Goal: Task Accomplishment & Management: Manage account settings

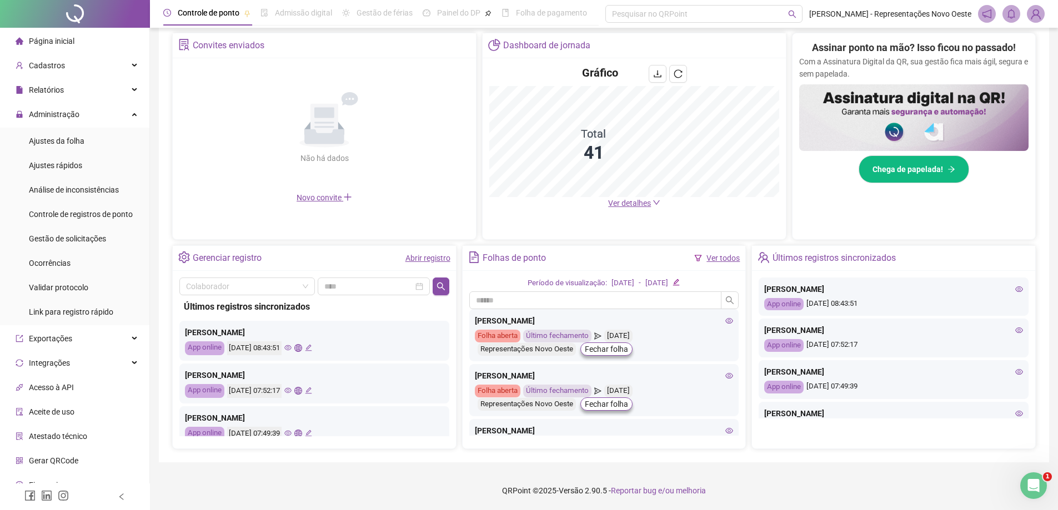
scroll to position [167, 0]
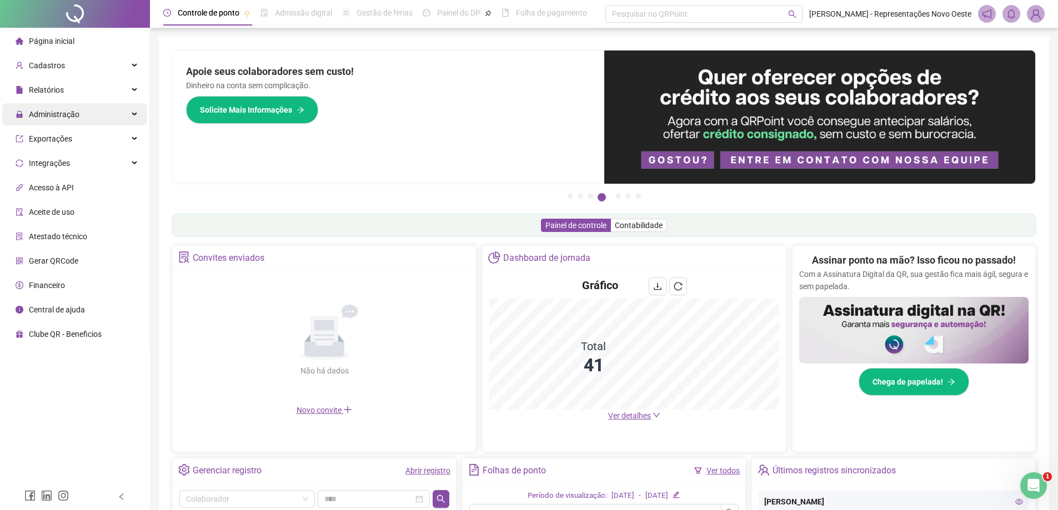
click at [87, 113] on div "Administração" at bounding box center [74, 114] width 145 height 22
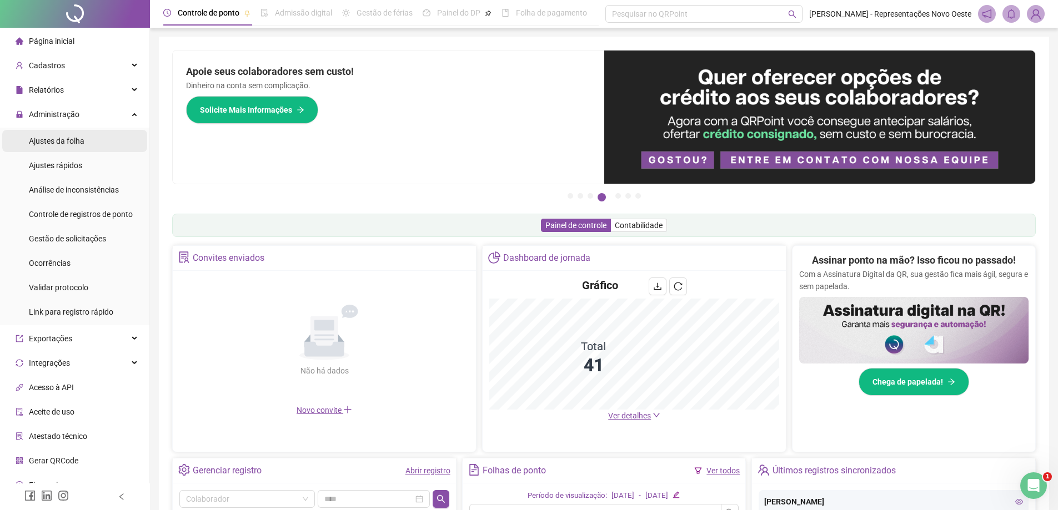
click at [86, 140] on li "Ajustes da folha" at bounding box center [74, 141] width 145 height 22
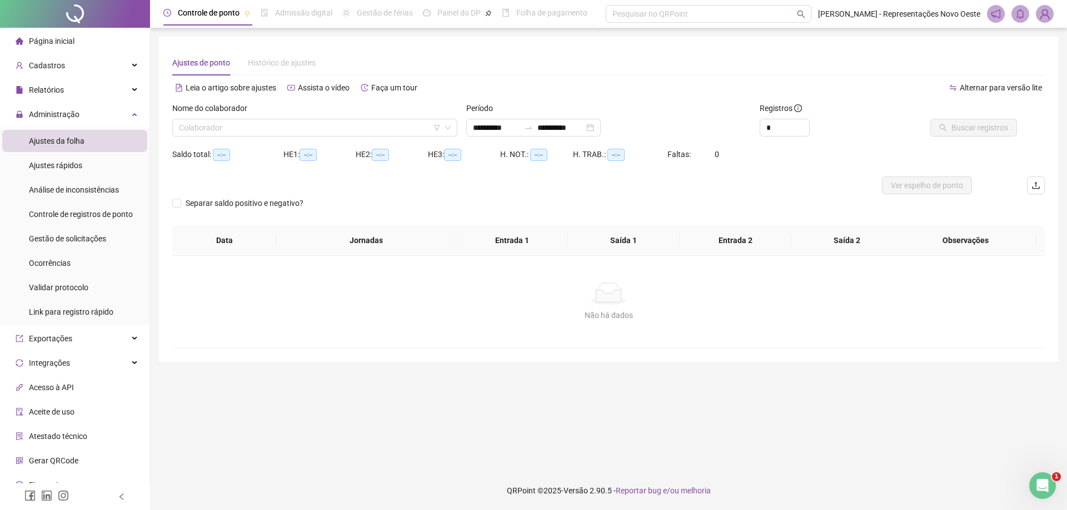
type input "**********"
click at [534, 129] on div at bounding box center [528, 127] width 18 height 9
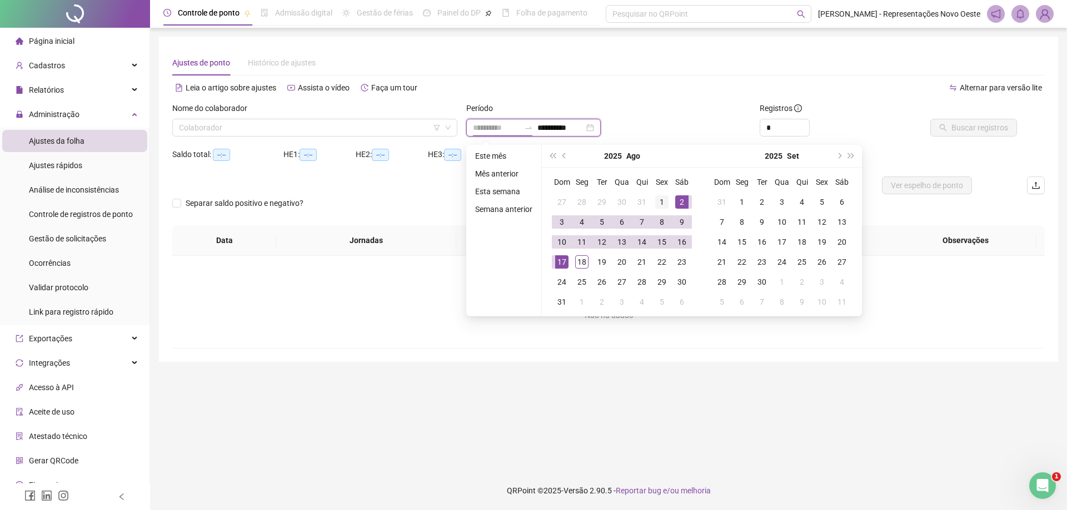
type input "**********"
click at [659, 205] on div "1" at bounding box center [661, 202] width 13 height 13
type input "**********"
click at [578, 256] on div "18" at bounding box center [581, 262] width 13 height 13
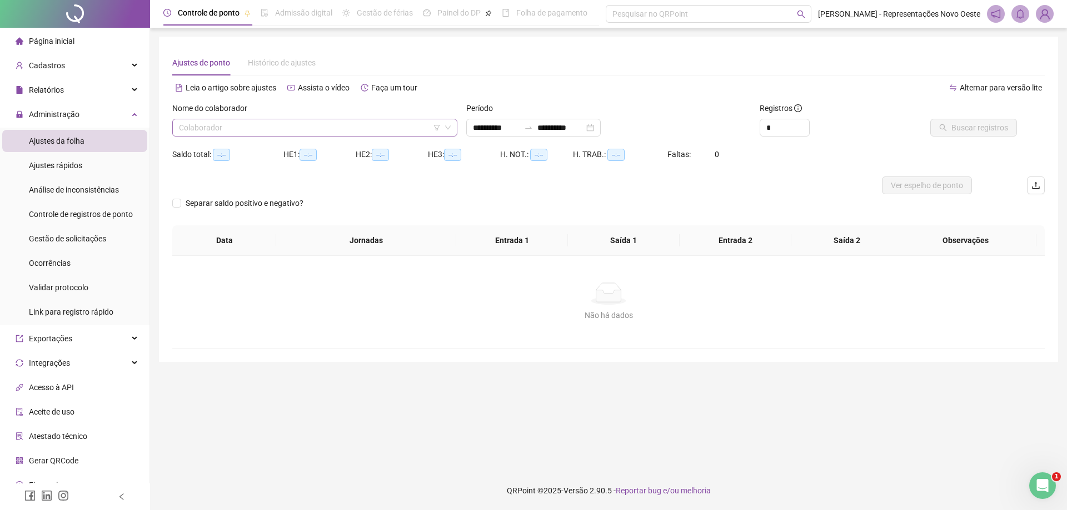
click at [325, 126] on input "search" at bounding box center [310, 127] width 262 height 17
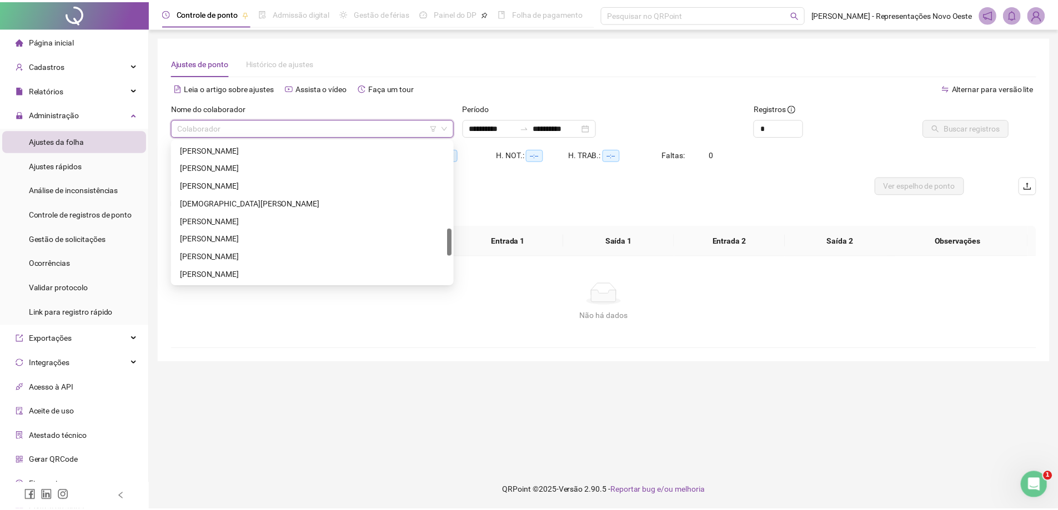
scroll to position [587, 0]
click at [234, 166] on div "SANDRA INES BORTOLON" at bounding box center [314, 168] width 267 height 12
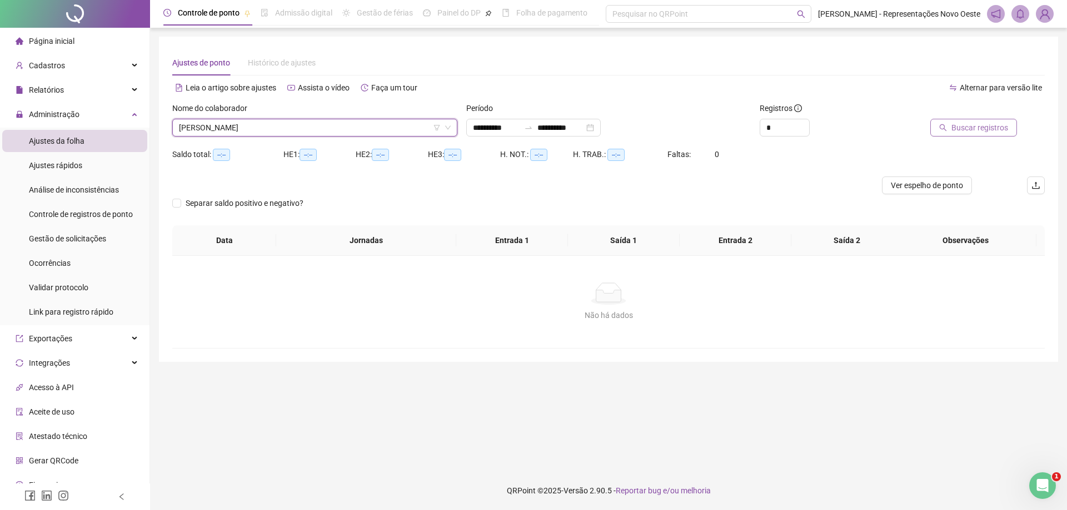
click at [965, 128] on span "Buscar registros" at bounding box center [979, 128] width 57 height 12
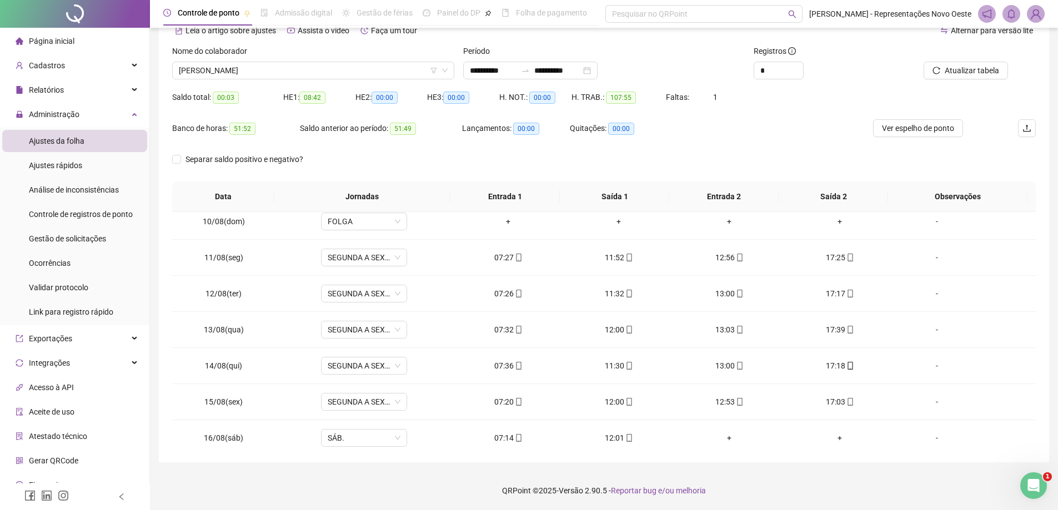
scroll to position [413, 0]
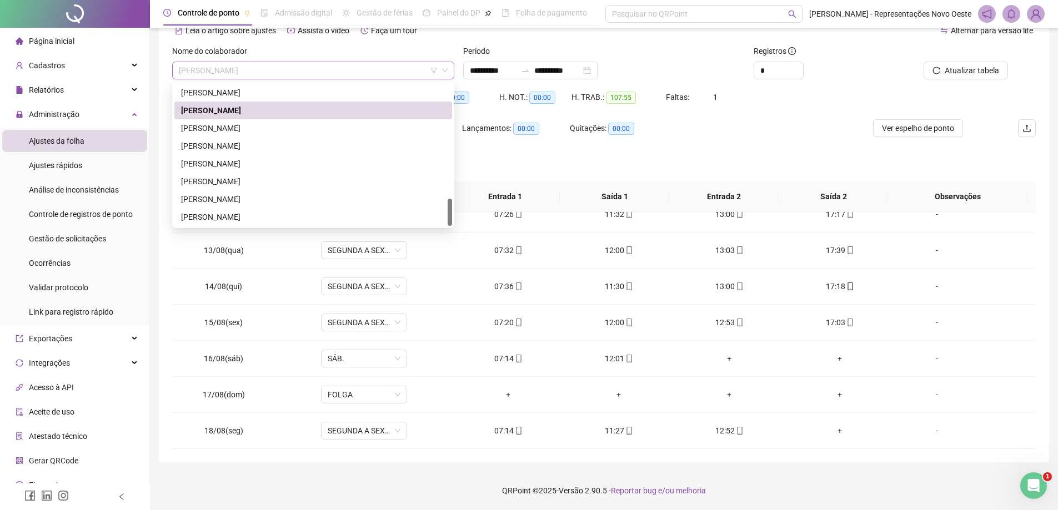
click at [323, 67] on span "SANDRA INES BORTOLON" at bounding box center [313, 70] width 269 height 17
click at [287, 123] on div "[PERSON_NAME]" at bounding box center [313, 128] width 264 height 12
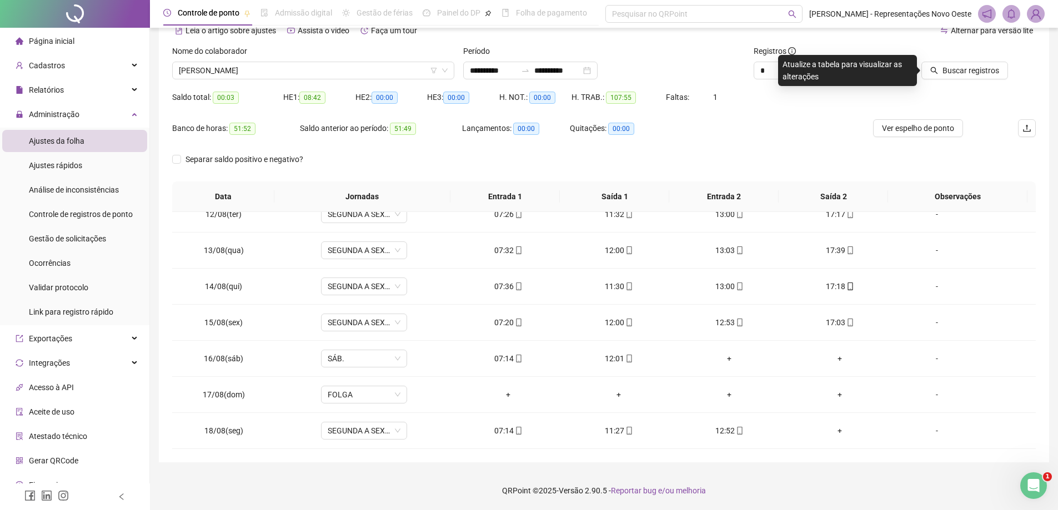
click at [952, 81] on div "Buscar registros" at bounding box center [968, 66] width 146 height 43
click at [953, 68] on span "Buscar registros" at bounding box center [971, 70] width 57 height 12
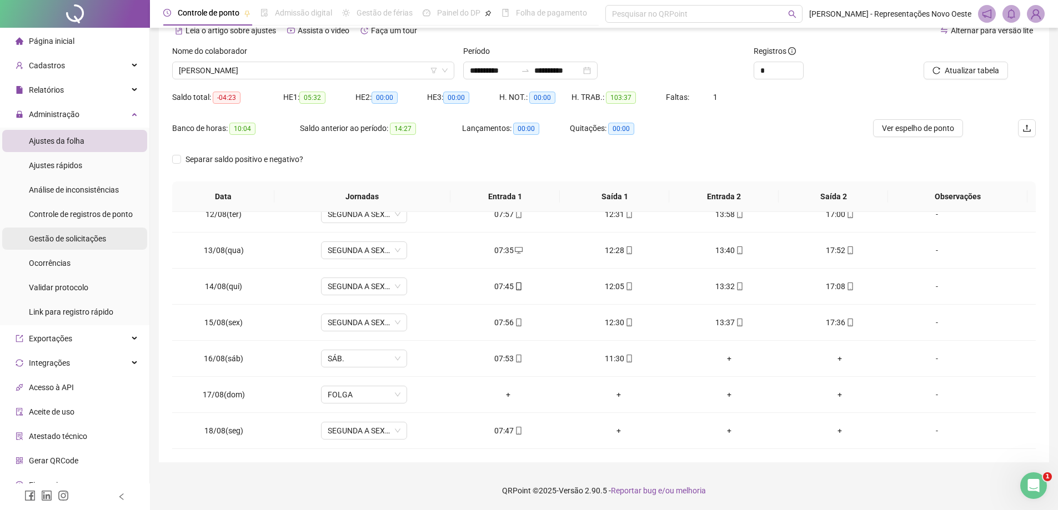
click at [104, 242] on span "Gestão de solicitações" at bounding box center [67, 238] width 77 height 9
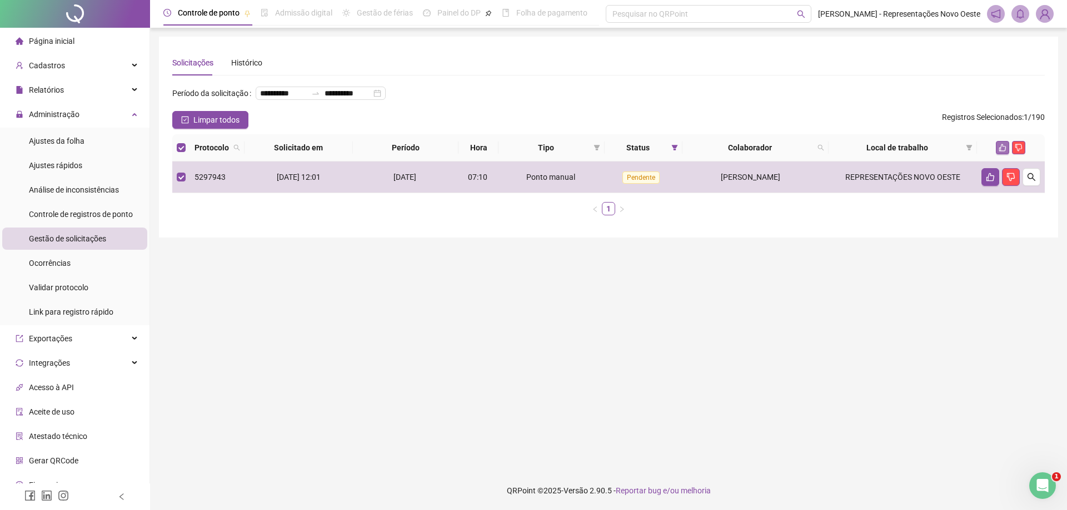
click at [1003, 152] on icon "like" at bounding box center [1002, 147] width 7 height 7
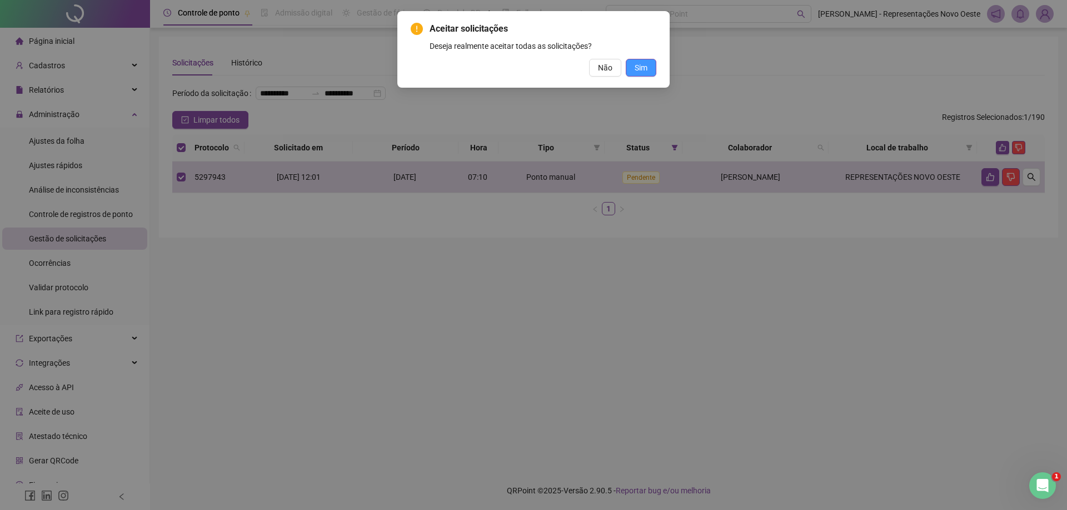
click at [640, 61] on button "Sim" at bounding box center [640, 68] width 31 height 18
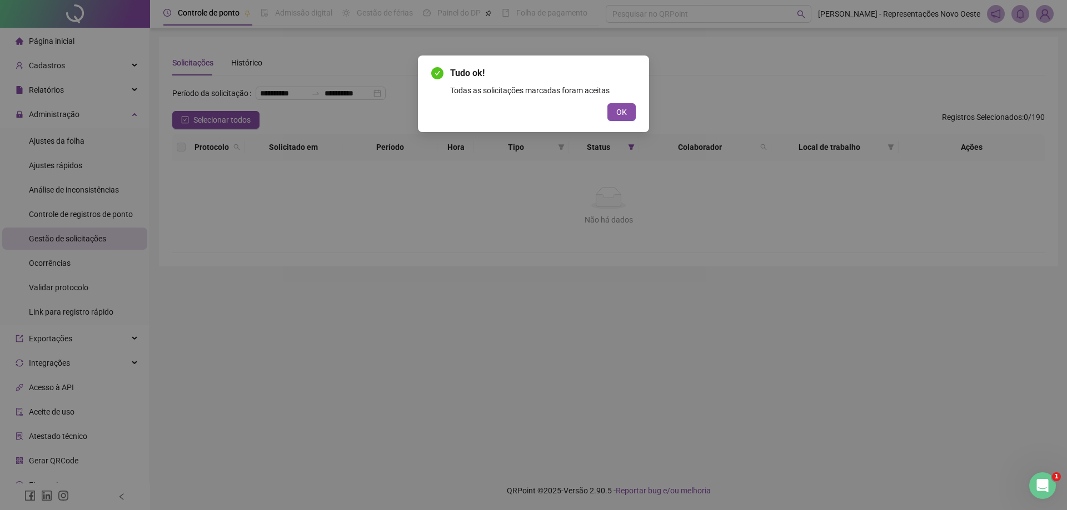
click at [637, 114] on div "Tudo ok! Todas as solicitações marcadas foram aceitas OK" at bounding box center [533, 94] width 231 height 77
click at [623, 116] on span "OK" at bounding box center [621, 112] width 11 height 12
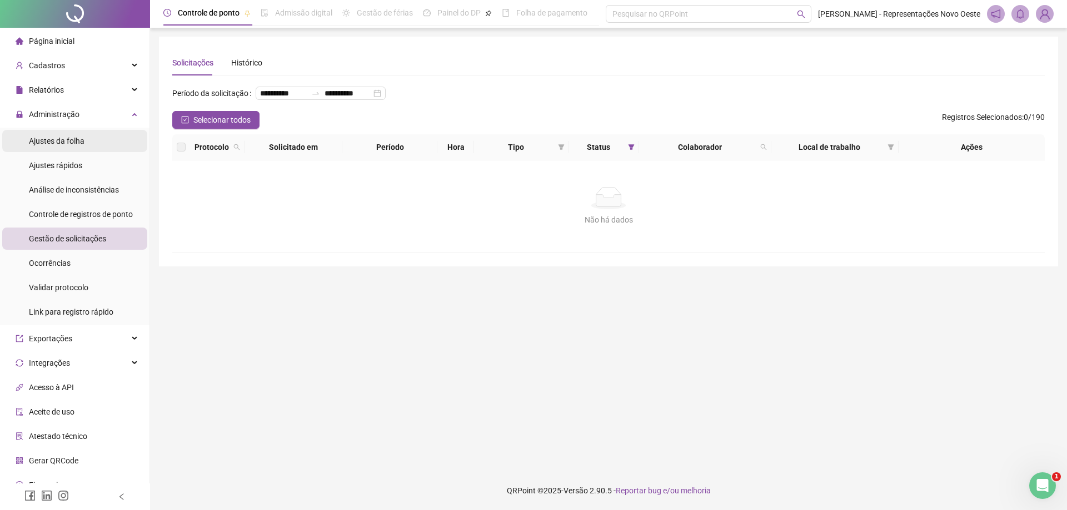
click at [43, 138] on span "Ajustes da folha" at bounding box center [57, 141] width 56 height 9
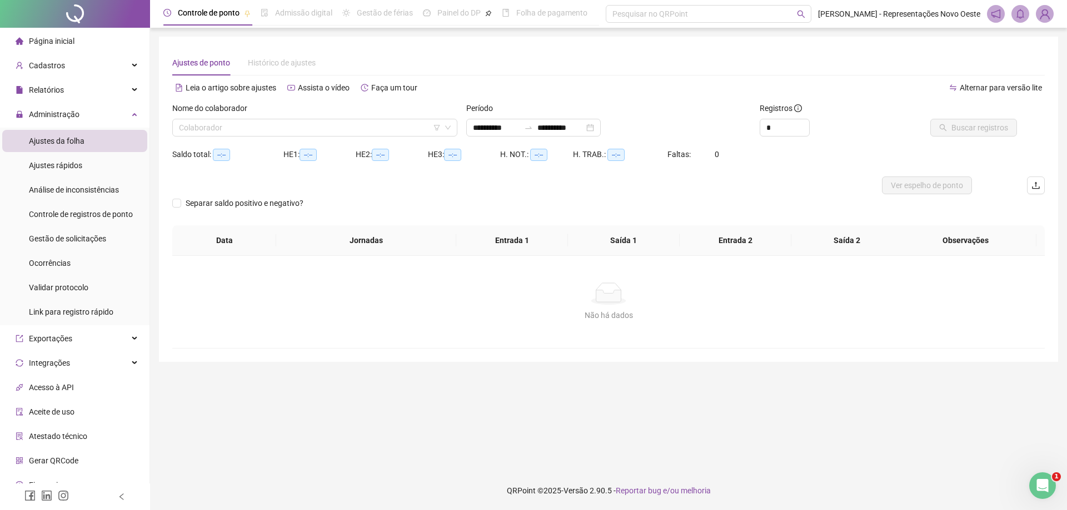
type input "**********"
click at [519, 124] on input "**********" at bounding box center [496, 128] width 47 height 12
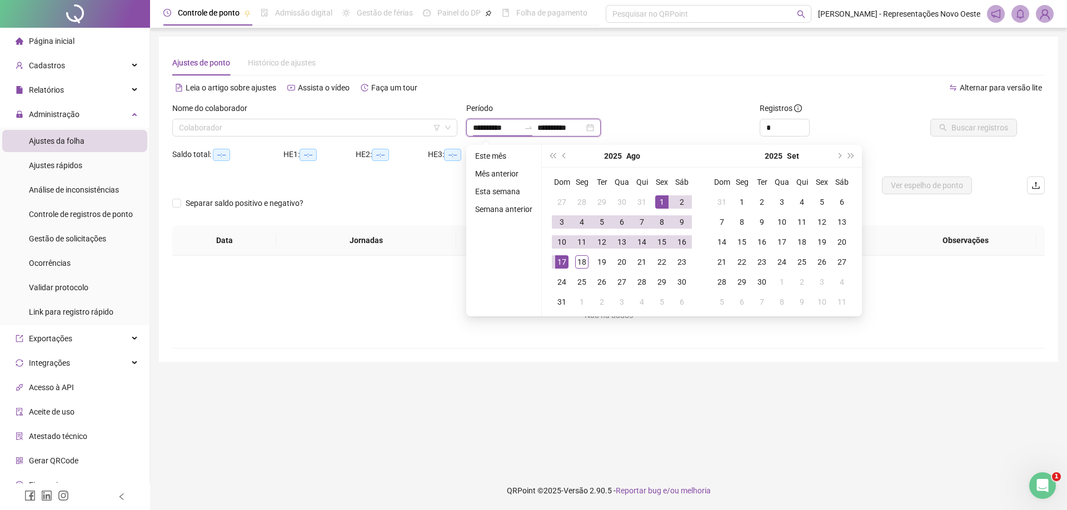
type input "**********"
click at [668, 198] on td "1" at bounding box center [662, 202] width 20 height 20
type input "**********"
click at [585, 257] on div "18" at bounding box center [581, 262] width 13 height 13
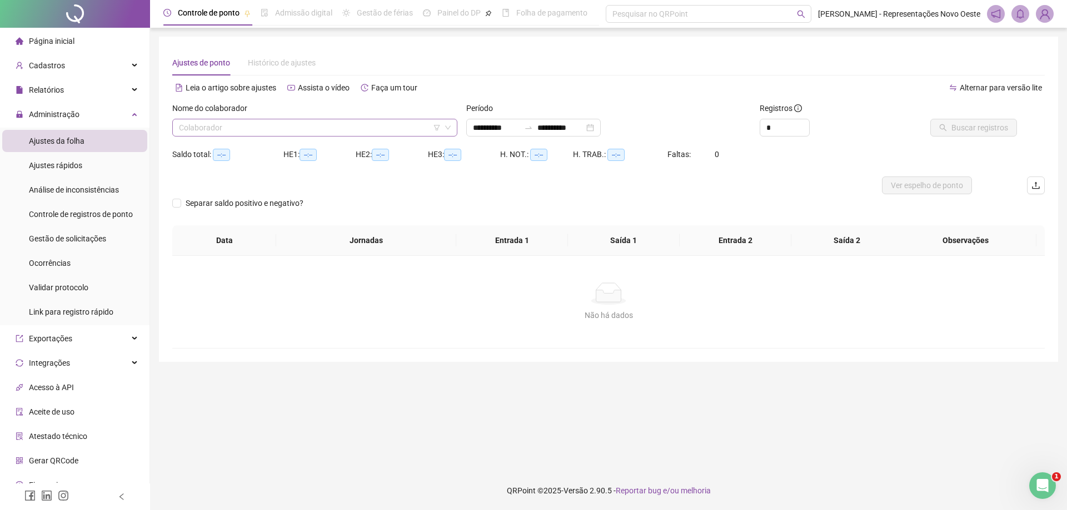
click at [354, 129] on input "search" at bounding box center [310, 127] width 262 height 17
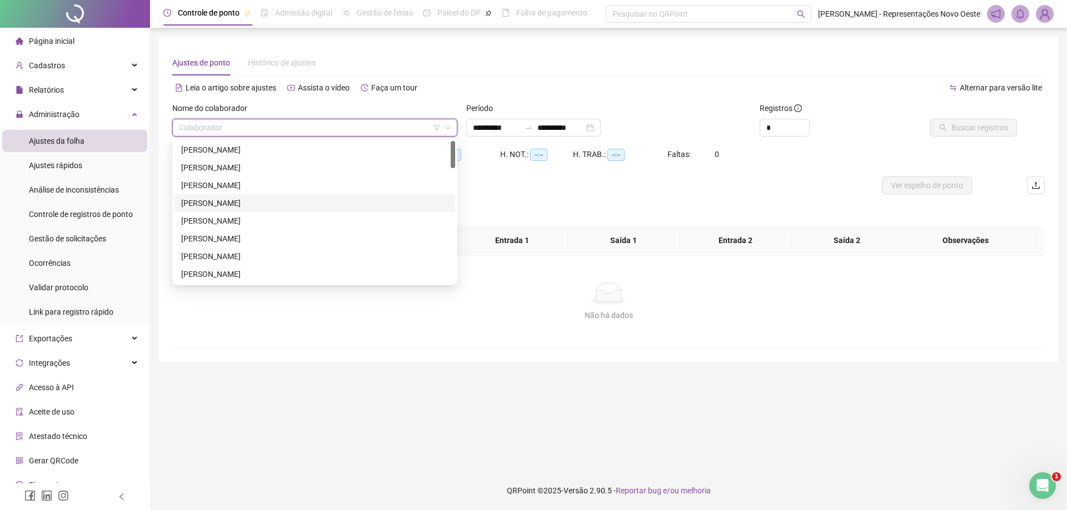
drag, startPoint x: 233, startPoint y: 199, endPoint x: 769, endPoint y: 174, distance: 536.1
click at [234, 199] on div "[PERSON_NAME]" at bounding box center [314, 203] width 267 height 12
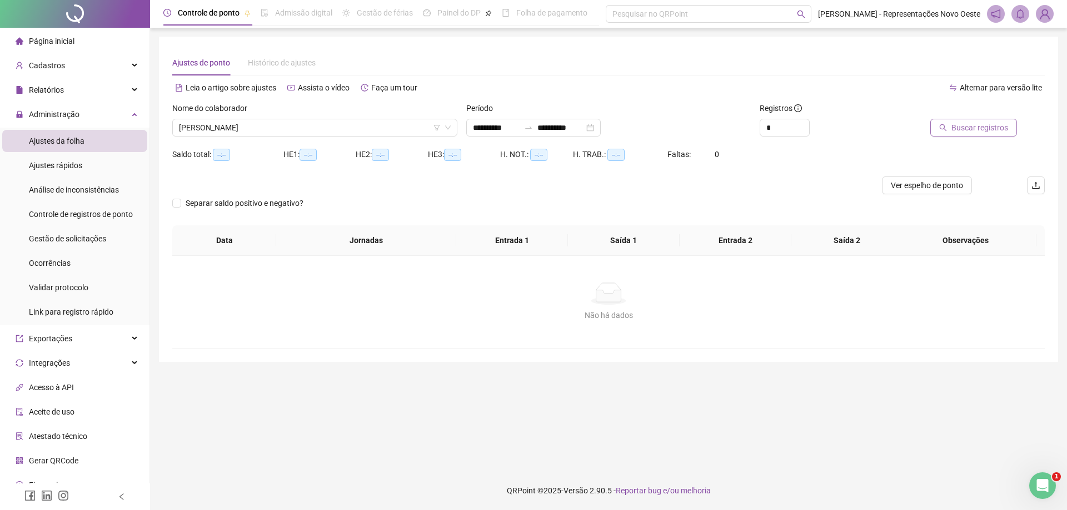
click at [958, 131] on span "Buscar registros" at bounding box center [979, 128] width 57 height 12
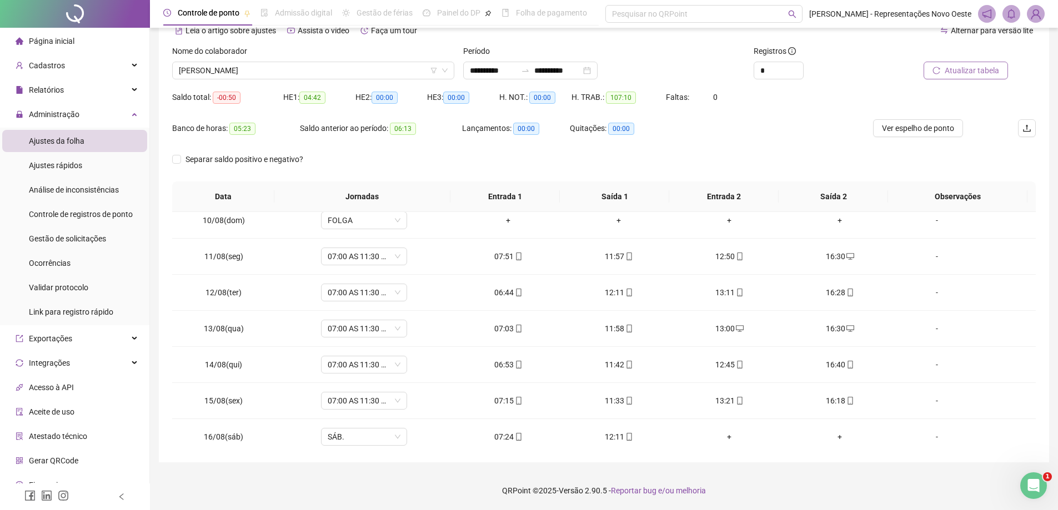
scroll to position [413, 0]
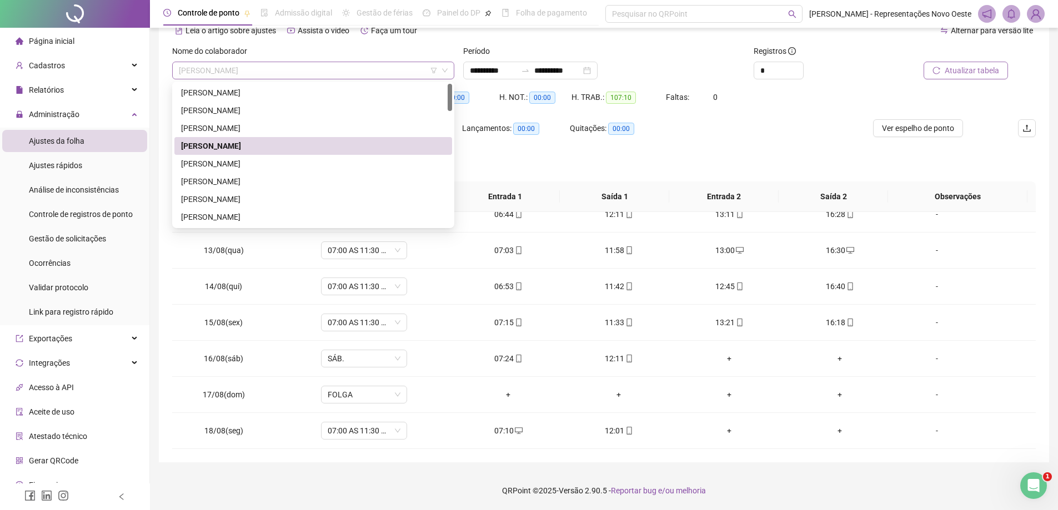
click at [284, 74] on span "[PERSON_NAME]" at bounding box center [313, 70] width 269 height 17
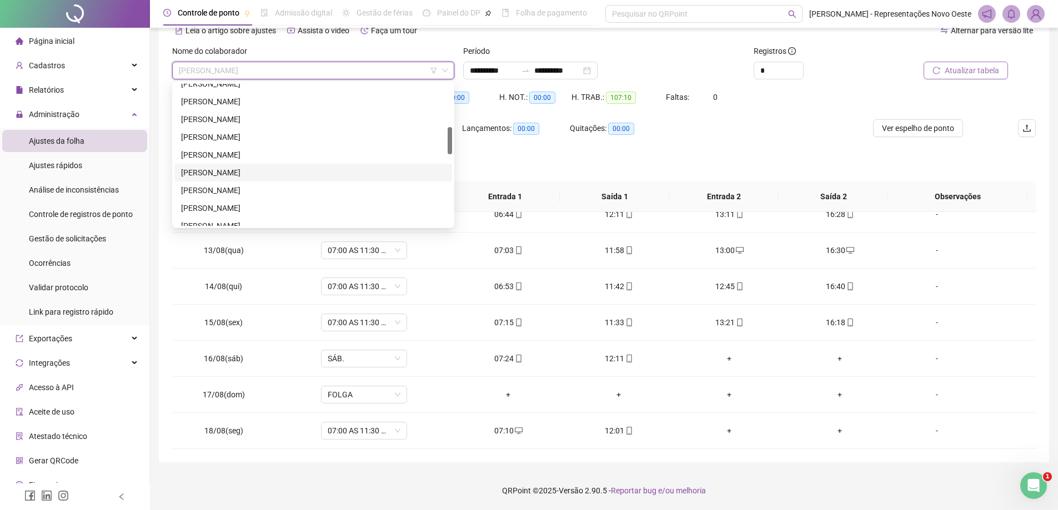
scroll to position [333, 0]
click at [226, 136] on div "LUAN SOUZA DE LIMA" at bounding box center [313, 133] width 264 height 12
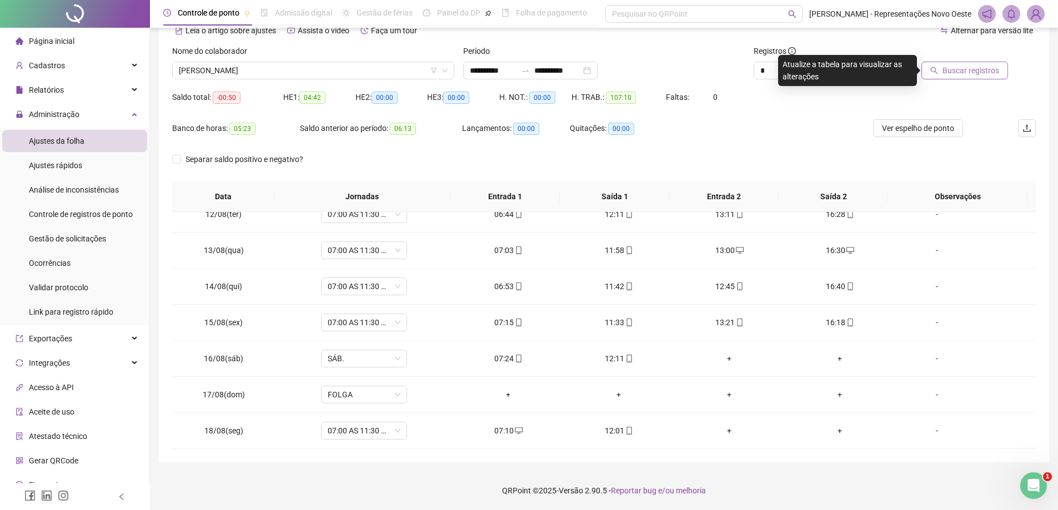
click at [954, 69] on span "Buscar registros" at bounding box center [971, 70] width 57 height 12
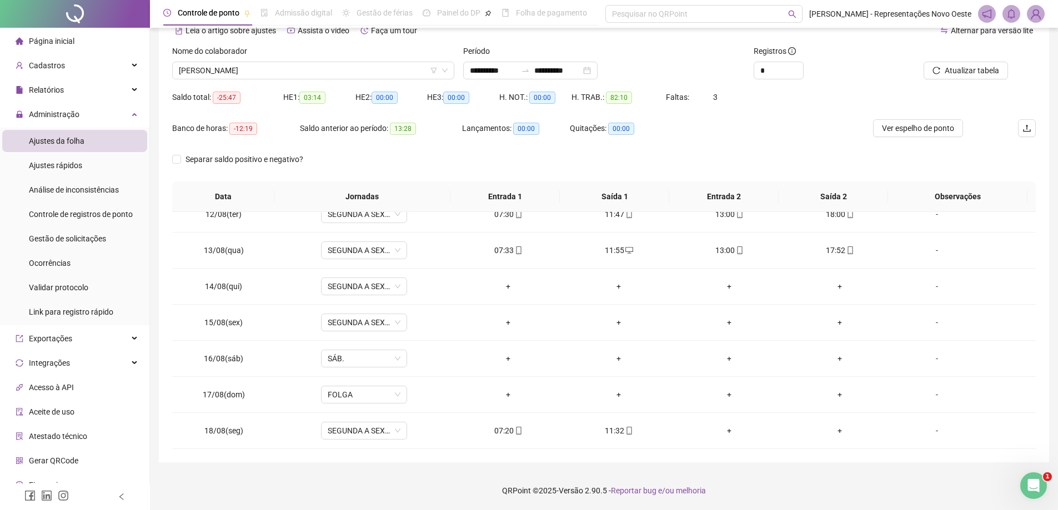
drag, startPoint x: 958, startPoint y: 67, endPoint x: 512, endPoint y: 192, distance: 462.7
click at [958, 66] on span "Atualizar tabela" at bounding box center [972, 70] width 54 height 12
click at [337, 61] on div "Nome do colaborador" at bounding box center [313, 53] width 282 height 17
click at [336, 71] on span "LUAN SOUZA DE LIMA" at bounding box center [313, 70] width 269 height 17
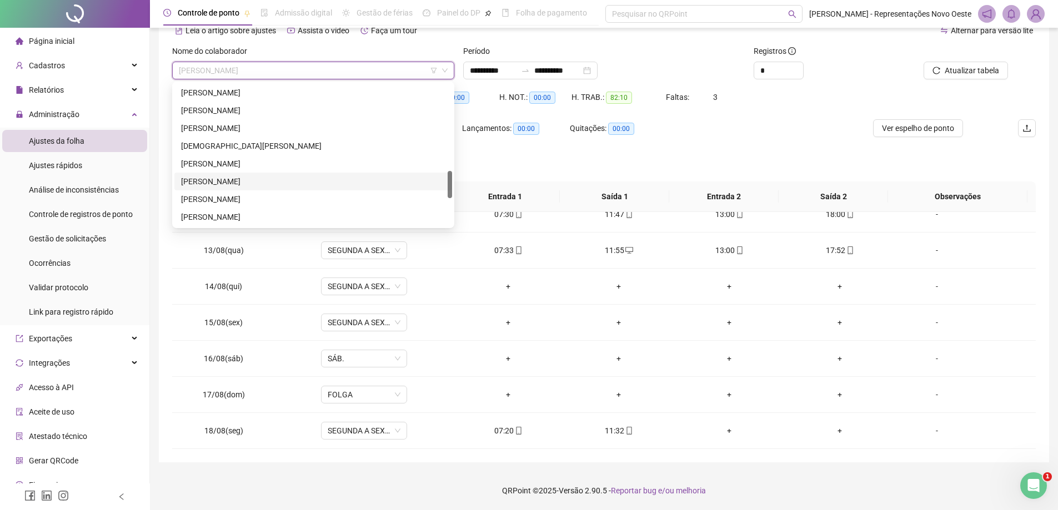
scroll to position [555, 0]
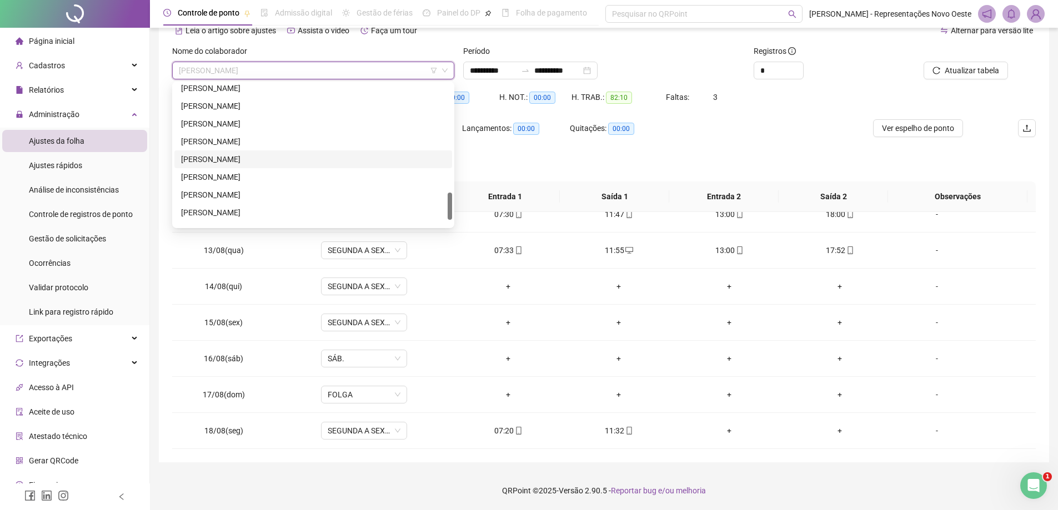
click at [213, 154] on div "[PERSON_NAME]" at bounding box center [313, 159] width 264 height 12
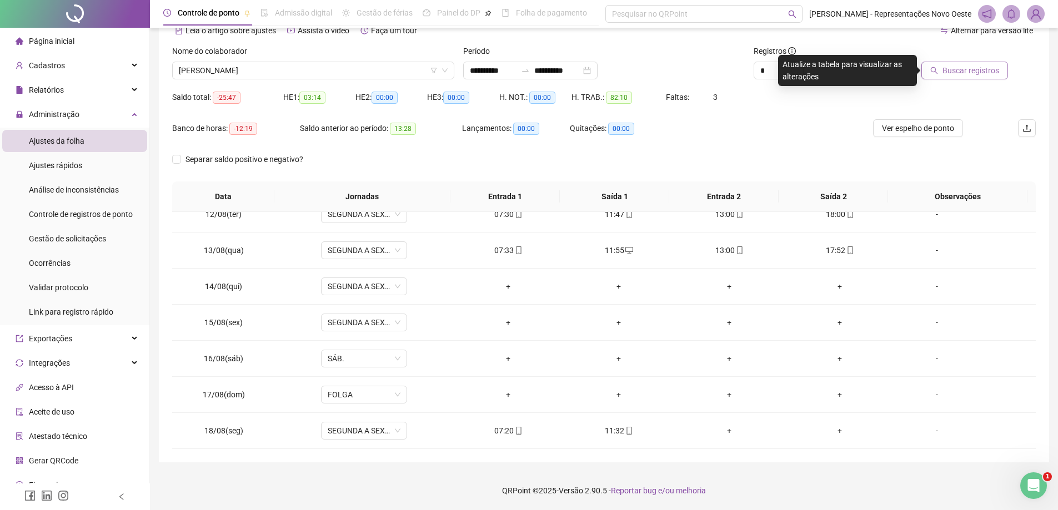
click at [942, 63] on button "Buscar registros" at bounding box center [965, 71] width 87 height 18
